Goal: Information Seeking & Learning: Check status

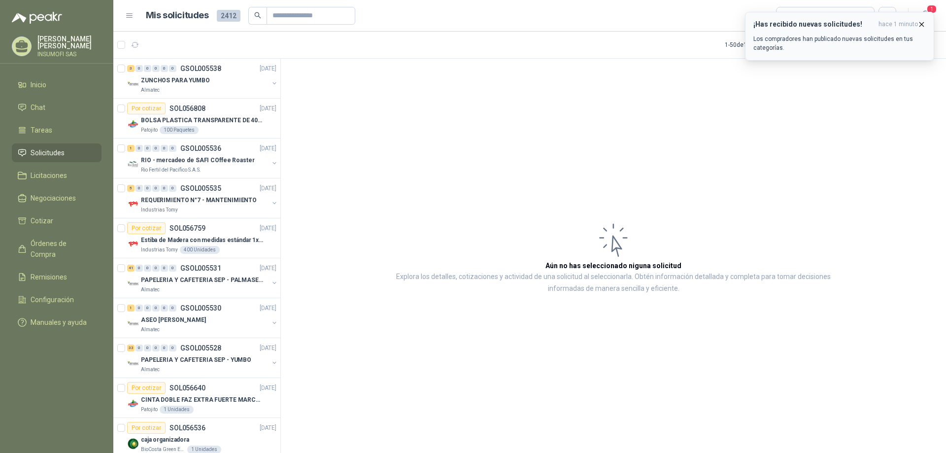
click at [923, 25] on icon "button" at bounding box center [922, 24] width 8 height 8
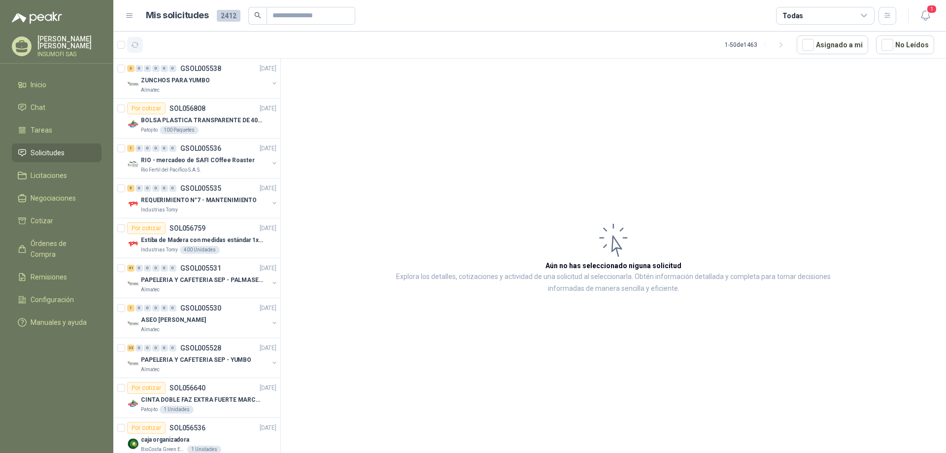
click at [137, 47] on icon "button" at bounding box center [135, 45] width 8 height 8
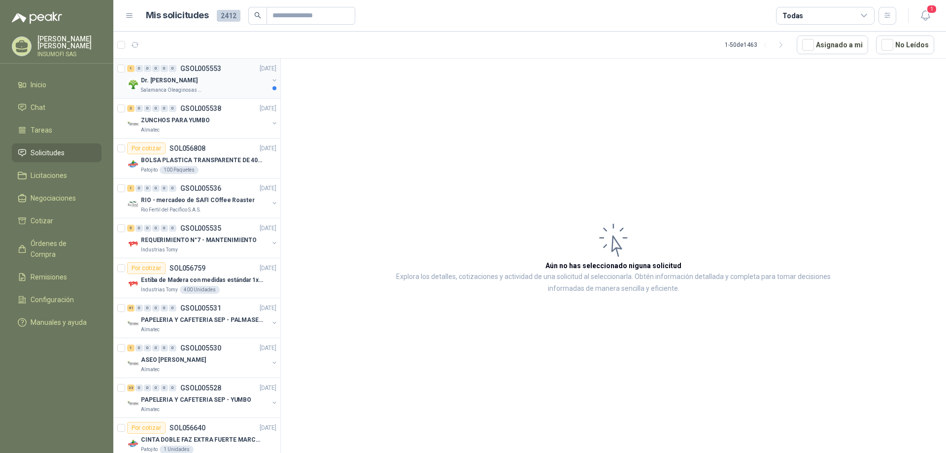
click at [178, 85] on div "Dr. [PERSON_NAME]" at bounding box center [205, 80] width 128 height 12
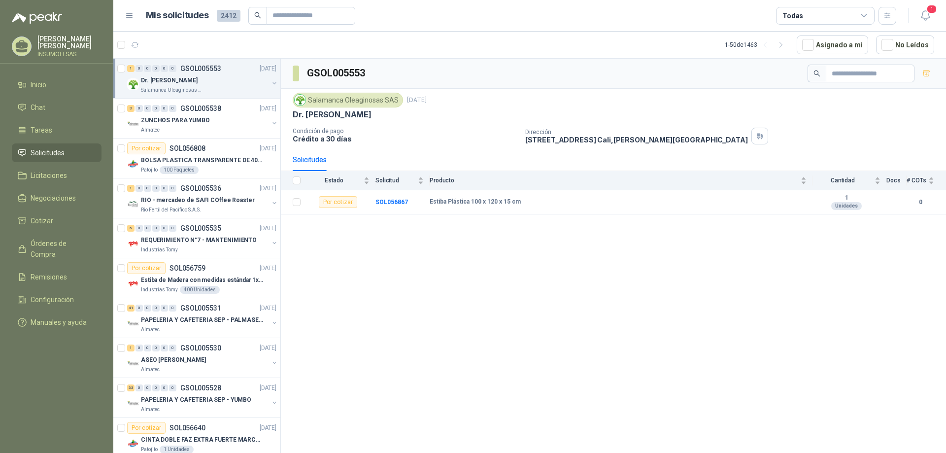
click at [436, 279] on div "GSOL005553 Salamanca Oleaginosas SAS [DATE] Dr. [PERSON_NAME] Condición de pago…" at bounding box center [613, 258] width 665 height 398
click at [929, 14] on span "1" at bounding box center [932, 8] width 11 height 9
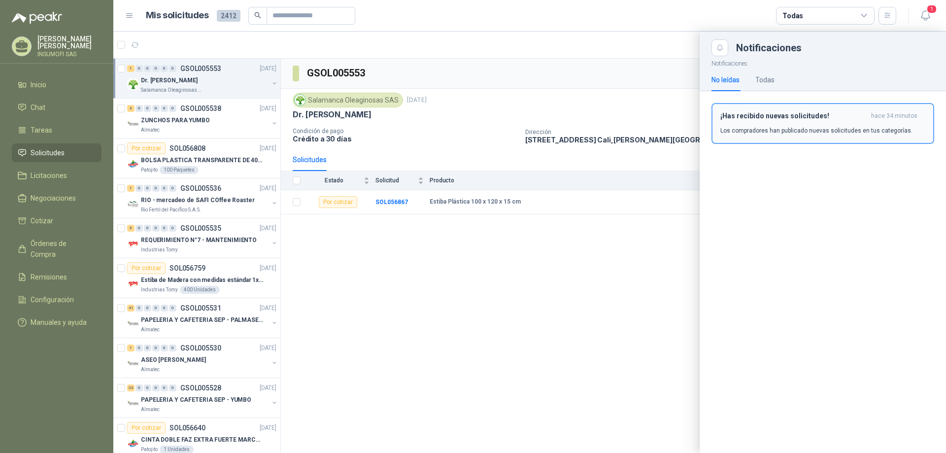
click at [789, 121] on div "¡Has recibido nuevas solicitudes! hace 34 minutos Los compradores han publicado…" at bounding box center [823, 123] width 205 height 23
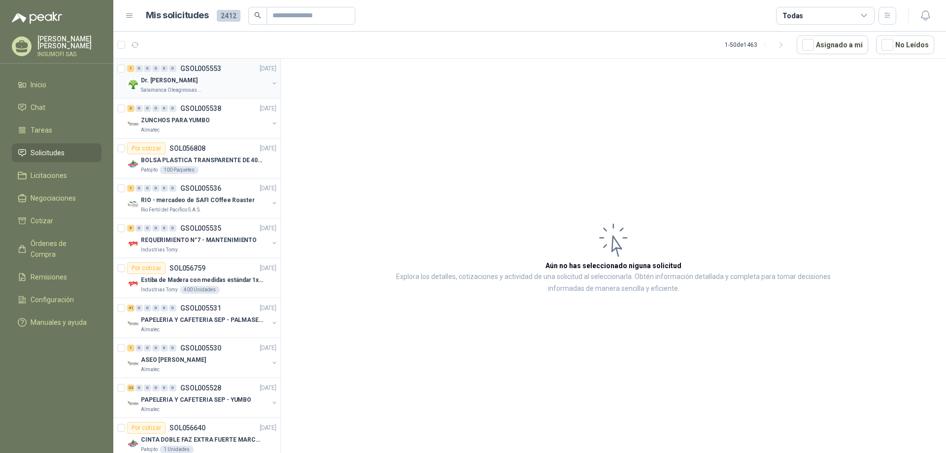
click at [215, 81] on div "Dr. [PERSON_NAME]" at bounding box center [205, 80] width 128 height 12
